Goal: Find specific fact: Find specific fact

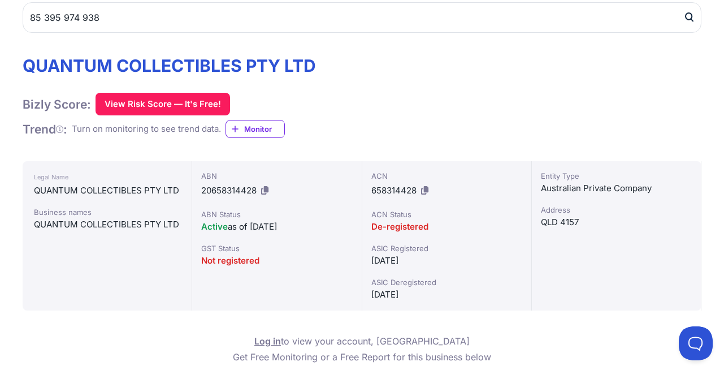
type input "85 395 974 938"
click at [684, 2] on button "submit" at bounding box center [693, 17] width 18 height 31
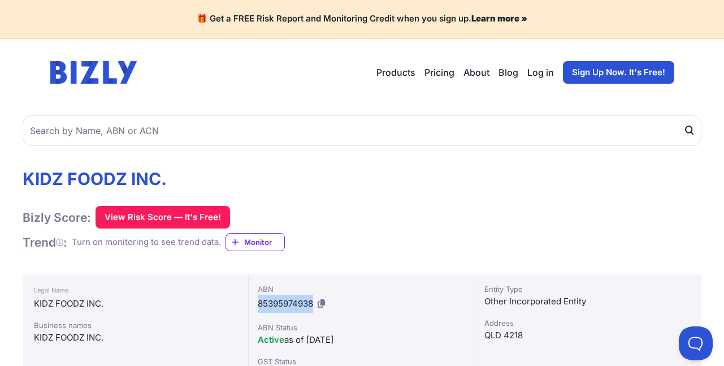
drag, startPoint x: 260, startPoint y: 301, endPoint x: 315, endPoint y: 296, distance: 55.6
click at [315, 296] on div "ABN 85395974938" at bounding box center [361, 297] width 207 height 29
copy span "85395974938"
